Goal: Information Seeking & Learning: Check status

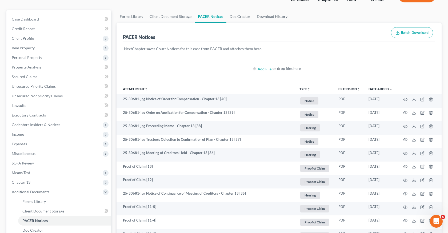
scroll to position [6, 0]
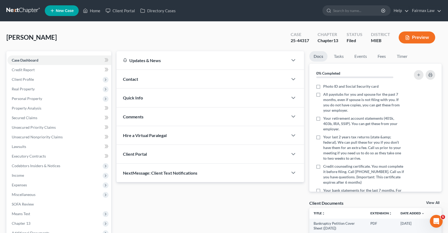
scroll to position [59, 0]
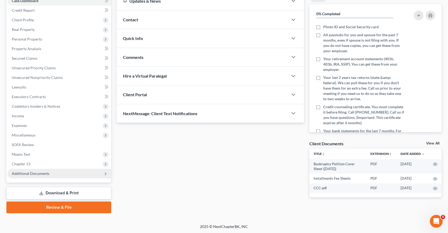
click at [63, 169] on span "Additional Documents" at bounding box center [59, 174] width 104 height 10
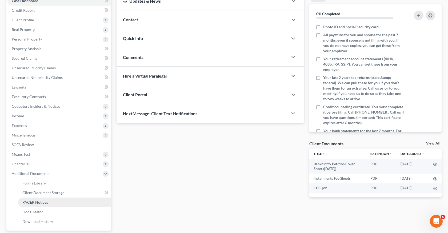
click at [46, 203] on span "PACER Notices" at bounding box center [35, 202] width 26 height 5
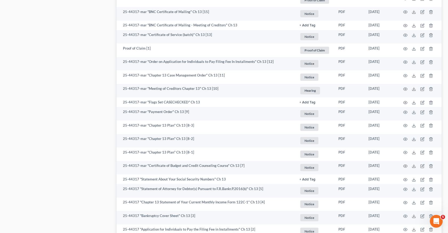
scroll to position [499, 0]
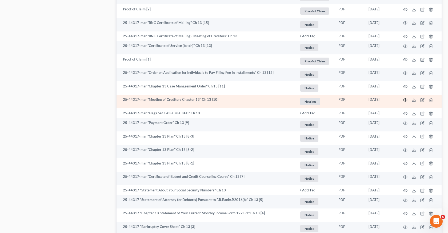
click at [406, 100] on icon "button" at bounding box center [405, 100] width 4 height 3
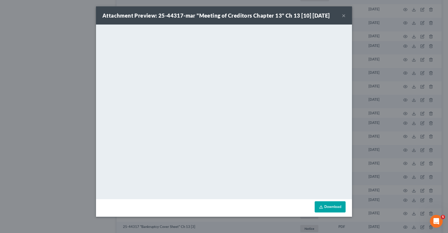
click at [352, 130] on div "Attachment Preview: 25-44317-mar "Meeting of Creditors Chapter 13" Ch 13 [10] 0…" at bounding box center [224, 116] width 448 height 233
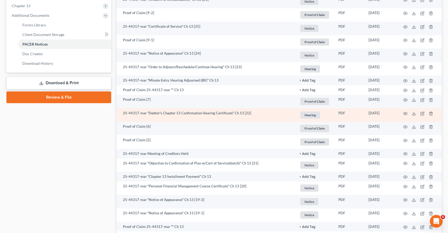
scroll to position [214, 0]
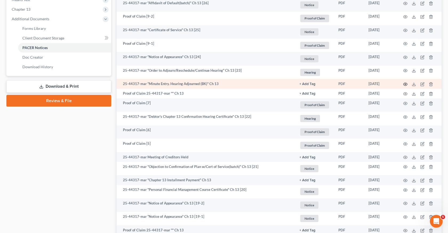
click at [404, 83] on icon "button" at bounding box center [405, 84] width 4 height 4
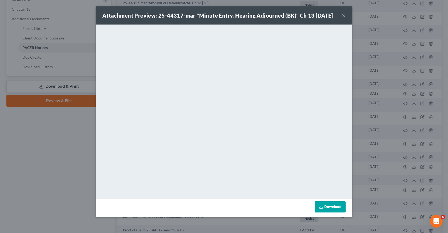
click at [364, 113] on div "Attachment Preview: 25-44317-mar "Minute Entry. Hearing Adjourned (BK)" Ch 13 0…" at bounding box center [224, 116] width 448 height 233
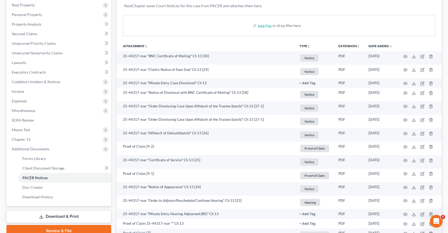
scroll to position [68, 0]
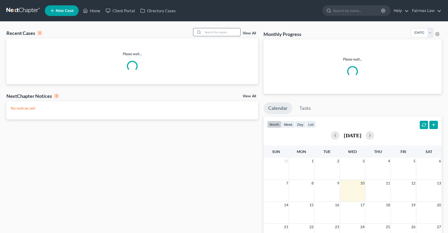
click at [215, 30] on input "search" at bounding box center [221, 32] width 37 height 8
paste input "Yvonne Cross"
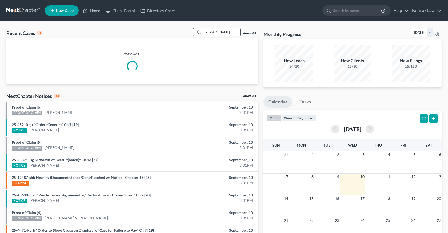
click at [206, 33] on input "Yvonne Cross" at bounding box center [221, 32] width 37 height 8
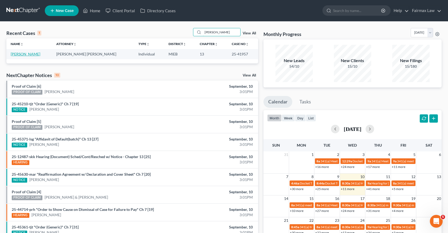
type input "Yvonne Cross"
click at [18, 53] on link "Cross, Yvonne" at bounding box center [26, 54] width 30 height 5
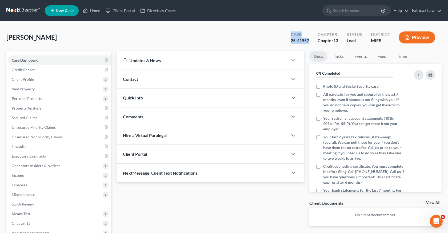
drag, startPoint x: 310, startPoint y: 39, endPoint x: 288, endPoint y: 37, distance: 22.2
click at [288, 37] on div "Case 25-41957" at bounding box center [299, 38] width 27 height 16
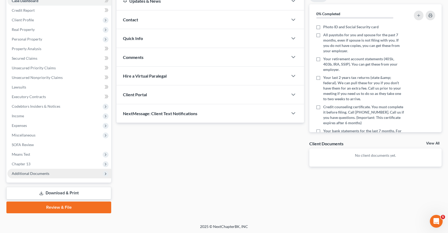
click at [34, 170] on span "Additional Documents" at bounding box center [59, 174] width 104 height 10
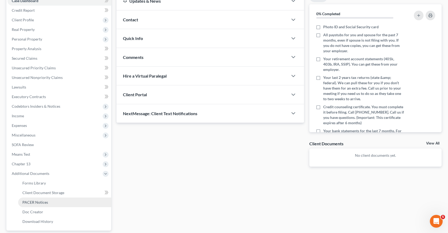
click at [51, 203] on link "PACER Notices" at bounding box center [64, 203] width 93 height 10
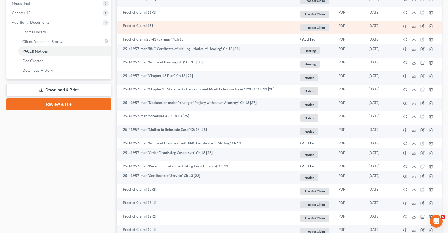
scroll to position [210, 0]
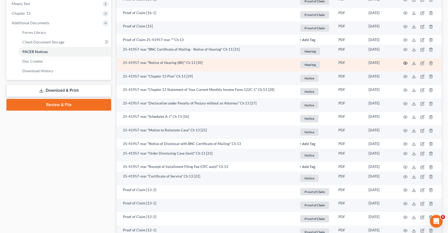
click at [404, 63] on icon "button" at bounding box center [405, 63] width 4 height 4
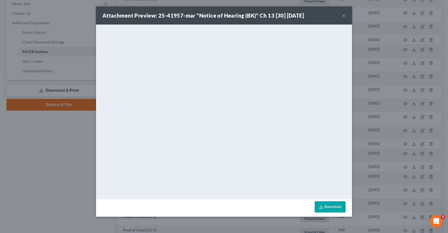
click at [376, 116] on div "Attachment Preview: 25-41957-mar "Notice of Hearing (BK)" Ch 13 [30] 04/23/2025…" at bounding box center [224, 116] width 448 height 233
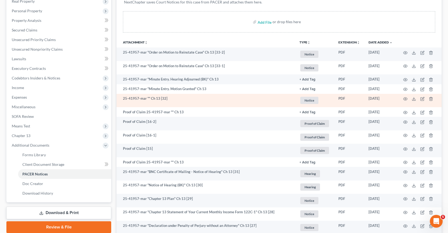
scroll to position [86, 0]
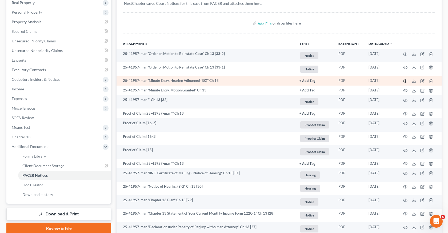
click at [405, 81] on circle "button" at bounding box center [405, 81] width 1 height 1
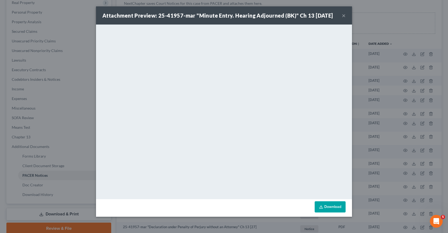
click at [384, 115] on div "Attachment Preview: 25-41957-mar "Minute Entry. Hearing Adjourned (BK)" Ch 13 0…" at bounding box center [224, 116] width 448 height 233
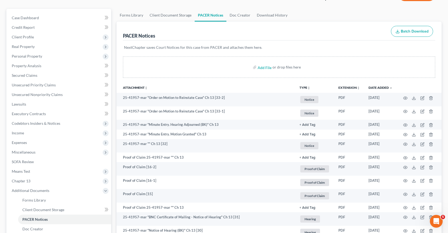
scroll to position [38, 0]
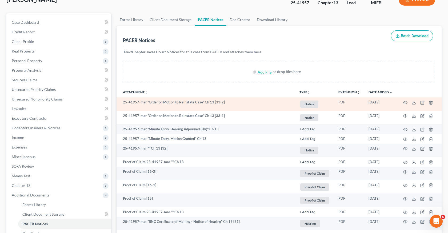
click at [409, 102] on td at bounding box center [419, 104] width 45 height 14
click at [406, 102] on circle "button" at bounding box center [405, 102] width 1 height 1
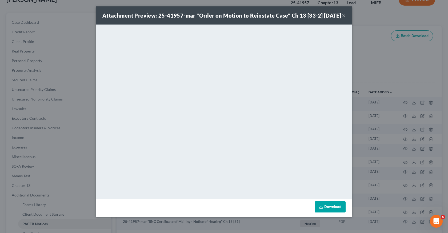
click at [360, 125] on div "Attachment Preview: 25-41957-mar "Order on Motion to Reinstate Case" Ch 13 [33-…" at bounding box center [224, 116] width 448 height 233
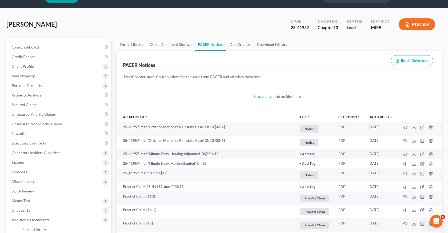
scroll to position [0, 0]
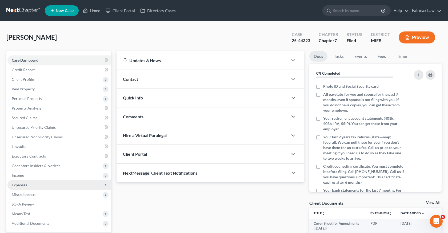
scroll to position [71, 0]
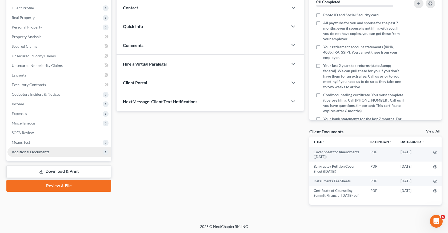
click at [68, 149] on span "Additional Documents" at bounding box center [59, 152] width 104 height 10
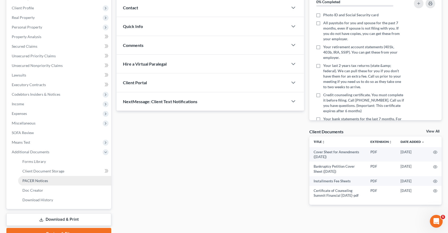
click at [49, 180] on link "PACER Notices" at bounding box center [64, 181] width 93 height 10
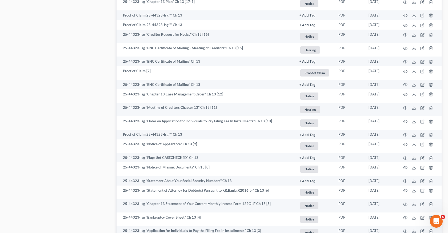
scroll to position [712, 0]
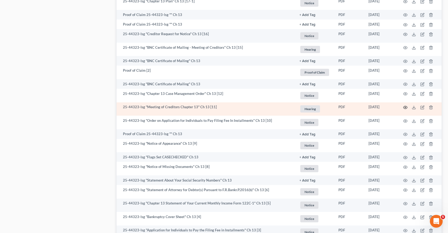
click at [406, 107] on icon "button" at bounding box center [405, 107] width 4 height 4
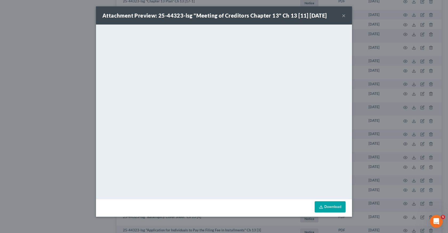
click at [360, 132] on div "Attachment Preview: 25-44323-lsg "Meeting of Creditors Chapter 13" Ch 13 [11] 0…" at bounding box center [224, 116] width 448 height 233
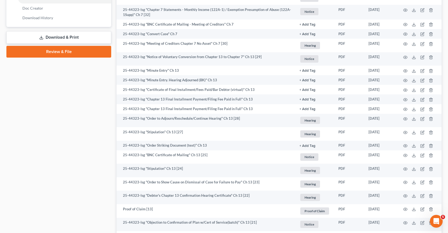
scroll to position [249, 0]
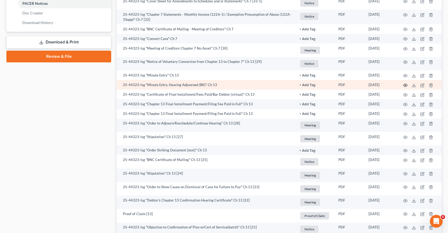
click at [405, 86] on icon "button" at bounding box center [405, 85] width 4 height 4
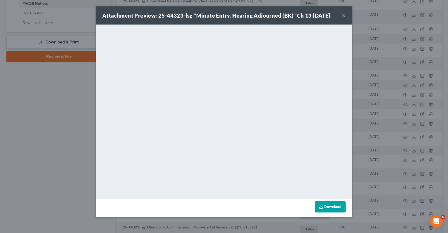
click at [389, 120] on div "Attachment Preview: 25-44323-lsg "Minute Entry. Hearing Adjourned (BK)" Ch 13 0…" at bounding box center [224, 116] width 448 height 233
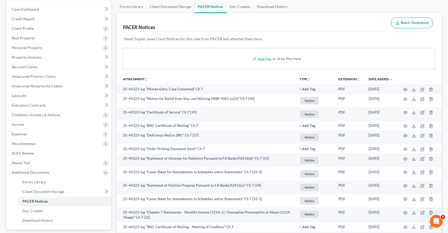
scroll to position [50, 0]
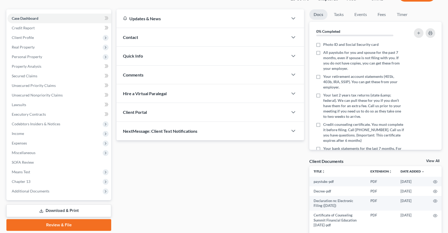
scroll to position [72, 0]
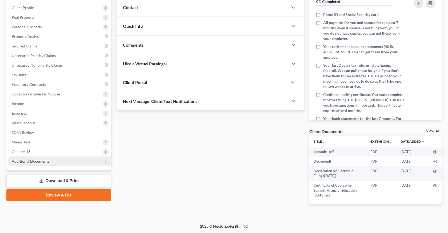
click at [58, 163] on span "Additional Documents" at bounding box center [59, 161] width 104 height 10
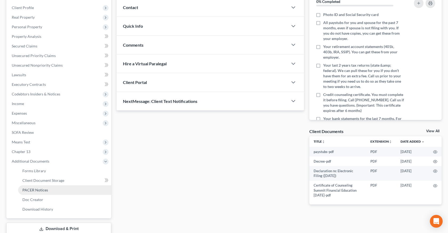
click at [43, 191] on span "PACER Notices" at bounding box center [35, 190] width 26 height 5
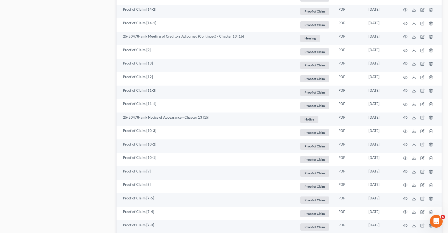
scroll to position [961, 0]
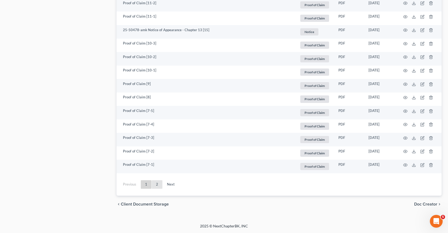
click at [154, 187] on link "2" at bounding box center [157, 184] width 11 height 9
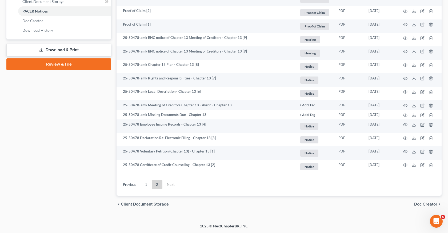
scroll to position [190, 0]
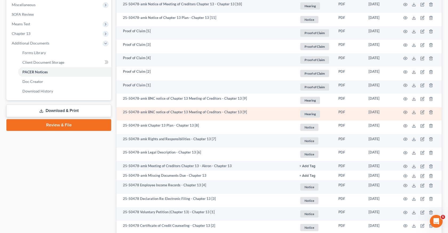
click at [402, 111] on td at bounding box center [419, 114] width 45 height 14
click at [403, 111] on icon "button" at bounding box center [405, 112] width 4 height 4
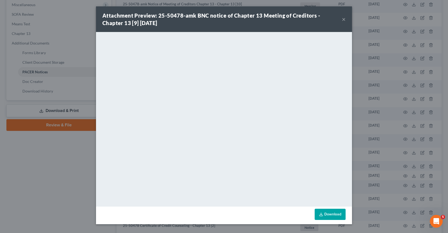
click at [405, 127] on div "Attachment Preview: 25-50478-amk BNC notice of Chapter 13 Meeting of Creditors …" at bounding box center [224, 116] width 448 height 233
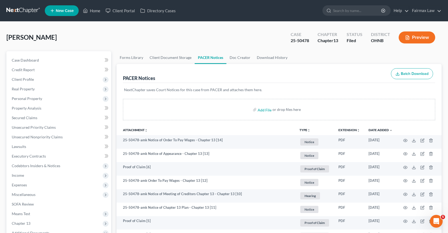
scroll to position [251, 0]
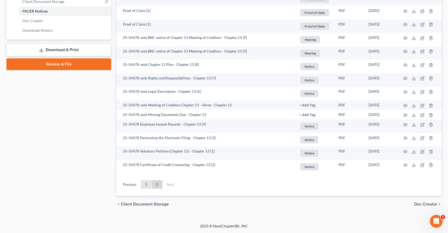
click at [147, 184] on link "1" at bounding box center [146, 184] width 11 height 9
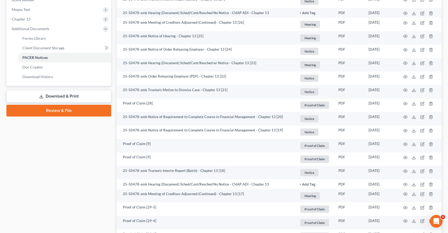
scroll to position [205, 0]
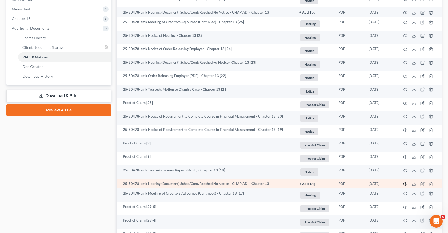
click at [407, 182] on icon "button" at bounding box center [405, 184] width 4 height 4
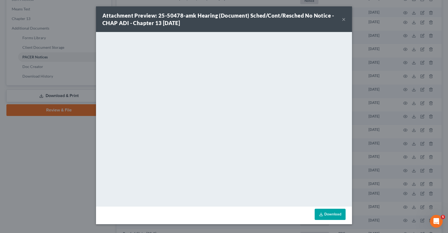
click at [369, 135] on div "Attachment Preview: 25-50478-amk Hearing (Document) Sched/Cont/Resched No Notic…" at bounding box center [224, 116] width 448 height 233
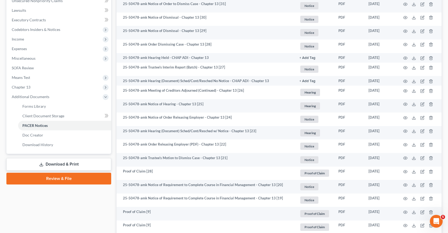
scroll to position [116, 0]
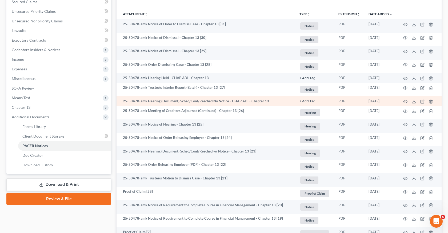
click at [402, 102] on td at bounding box center [419, 101] width 45 height 10
click at [403, 101] on icon "button" at bounding box center [405, 101] width 4 height 3
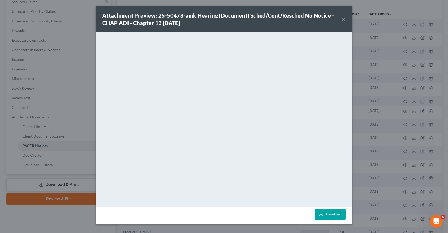
click at [388, 118] on div "Attachment Preview: 25-50478-amk Hearing (Document) Sched/Cont/Resched No Notic…" at bounding box center [224, 116] width 448 height 233
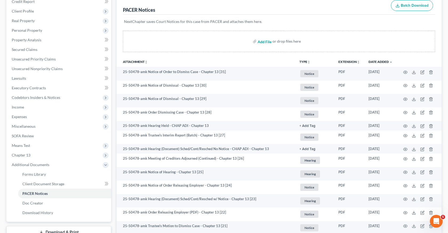
scroll to position [0, 0]
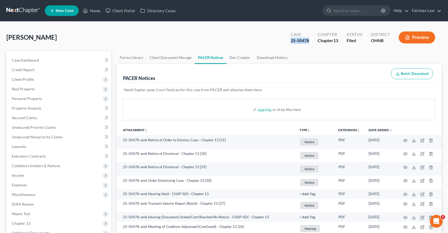
drag, startPoint x: 310, startPoint y: 41, endPoint x: 288, endPoint y: 42, distance: 22.4
click at [288, 42] on div "Case 25-50478" at bounding box center [299, 38] width 27 height 16
copy div "25-50478"
